Goal: Information Seeking & Learning: Learn about a topic

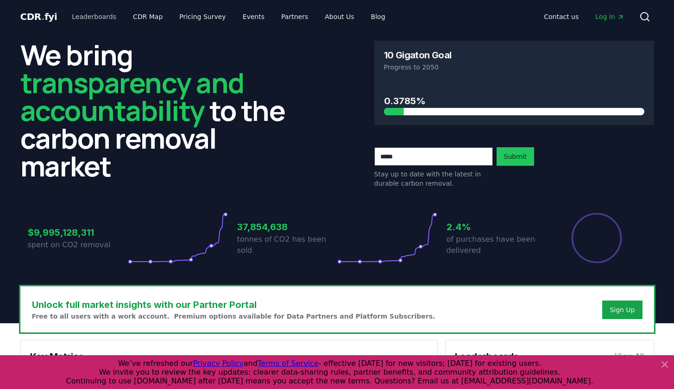
click at [94, 19] on link "Leaderboards" at bounding box center [93, 16] width 59 height 17
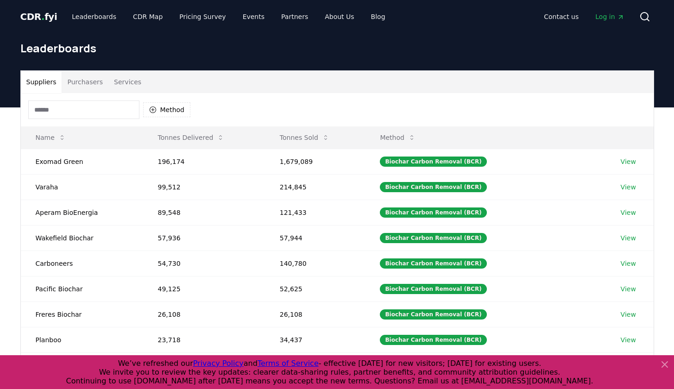
click at [88, 82] on button "Purchasers" at bounding box center [85, 82] width 47 height 22
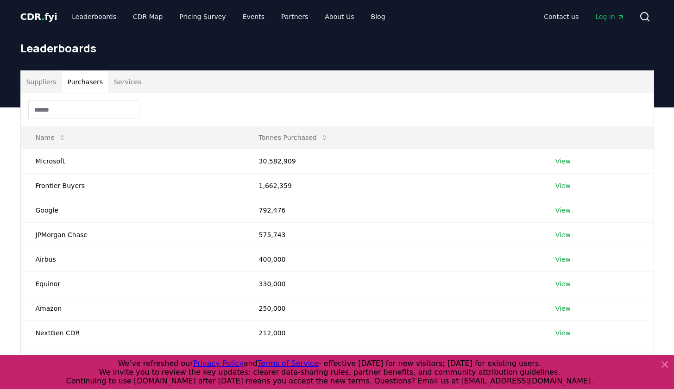
click at [127, 85] on button "Services" at bounding box center [127, 82] width 38 height 22
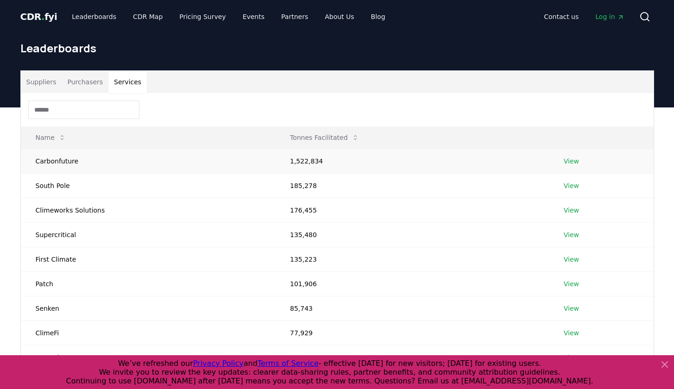
click at [188, 163] on td "Carbonfuture" at bounding box center [148, 161] width 254 height 25
click at [188, 160] on td "Carbonfuture" at bounding box center [148, 161] width 254 height 25
click at [53, 160] on td "Carbonfuture" at bounding box center [148, 161] width 254 height 25
click at [53, 165] on td "Carbonfuture" at bounding box center [148, 161] width 254 height 25
click at [572, 161] on link "View" at bounding box center [571, 161] width 15 height 9
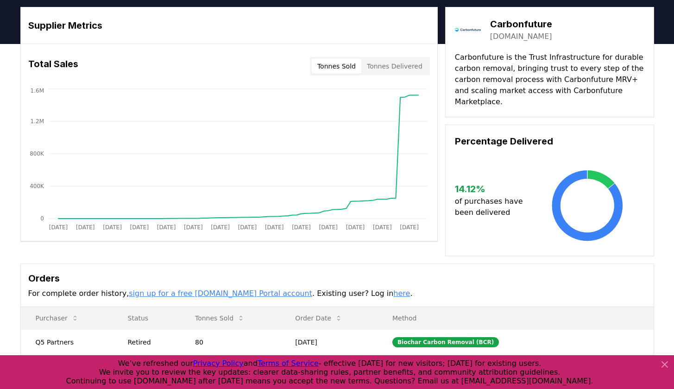
scroll to position [25, 0]
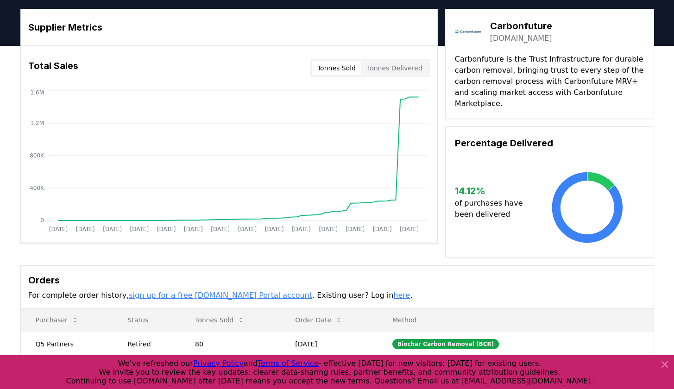
click at [392, 69] on button "Tonnes Delivered" at bounding box center [395, 68] width 67 height 15
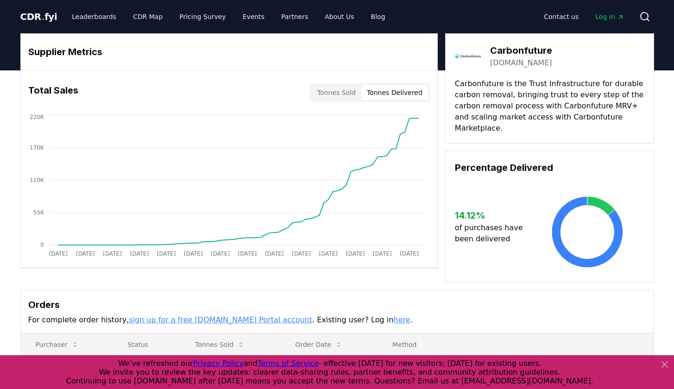
scroll to position [0, 0]
click at [50, 10] on link "CDR . fyi" at bounding box center [38, 16] width 37 height 13
click at [50, 13] on span "CDR . fyi" at bounding box center [38, 16] width 37 height 11
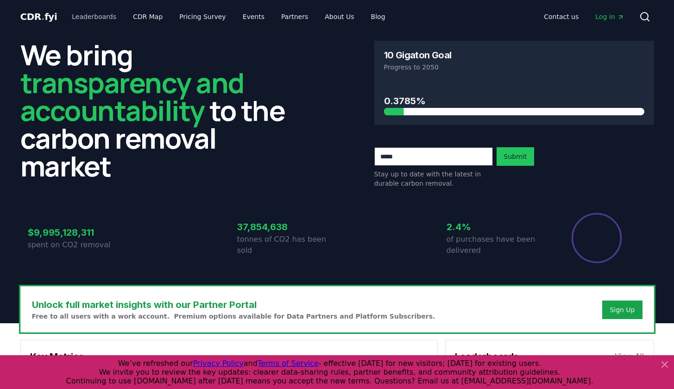
click at [67, 10] on link "Leaderboards" at bounding box center [93, 16] width 59 height 17
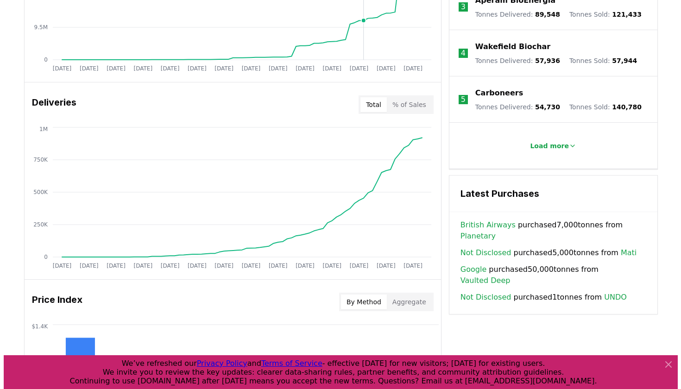
scroll to position [496, 0]
